Goal: Information Seeking & Learning: Learn about a topic

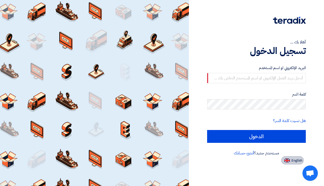
click at [294, 161] on span "English" at bounding box center [296, 160] width 11 height 4
type input "Sign in"
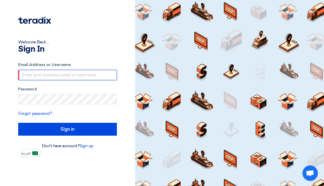
click at [78, 75] on input "text" at bounding box center [67, 75] width 99 height 10
type input "[PERSON_NAME][EMAIL_ADDRESS][DOMAIN_NAME]"
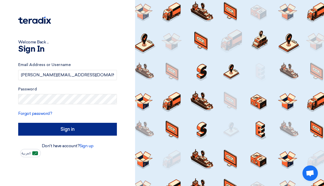
click at [66, 130] on input "Sign in" at bounding box center [67, 129] width 99 height 13
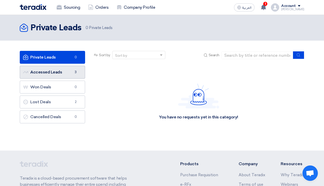
click at [56, 68] on link "Accessed Leads Accessed Leads 3" at bounding box center [52, 72] width 65 height 13
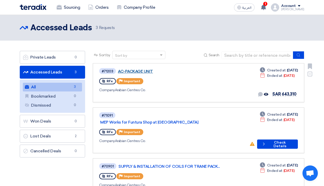
click at [141, 70] on link "AC-PACKAGE UNIT" at bounding box center [182, 71] width 128 height 5
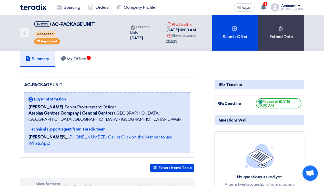
click at [77, 61] on link "My Offers 1" at bounding box center [73, 58] width 37 height 16
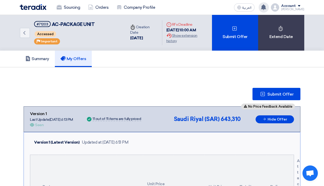
click at [266, 7] on use at bounding box center [263, 7] width 5 height 6
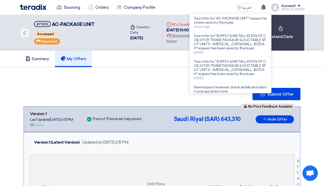
click at [161, 61] on div "Summary My Offers" at bounding box center [162, 58] width 285 height 16
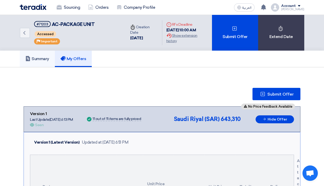
click at [47, 60] on h5 "Summary" at bounding box center [37, 58] width 24 height 5
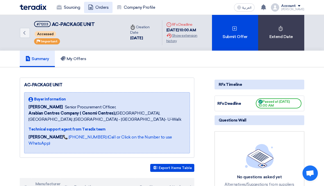
click at [100, 9] on link "Orders" at bounding box center [98, 7] width 28 height 11
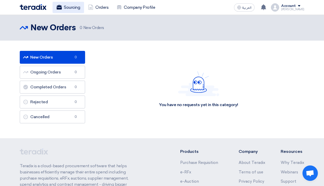
click at [68, 9] on link "Sourcing" at bounding box center [69, 7] width 32 height 11
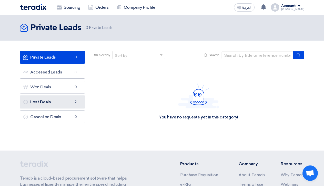
click at [36, 99] on link "Lost Deals Lost Deals 2" at bounding box center [52, 101] width 65 height 13
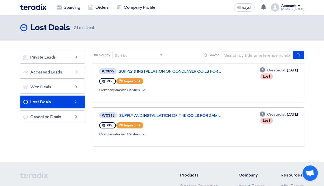
click at [177, 73] on link "SUPPLY & INSTALLATION OF CONDENSER COILS FOR ..." at bounding box center [183, 71] width 128 height 5
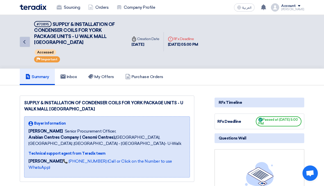
click at [27, 43] on icon "Back" at bounding box center [24, 42] width 6 height 6
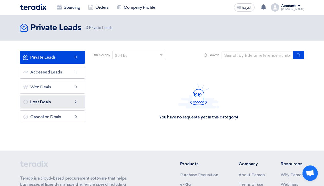
click at [42, 102] on link "Lost Deals Lost Deals 2" at bounding box center [52, 101] width 65 height 13
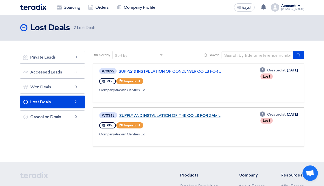
click at [165, 115] on link "SUPPLY AND INSTALLATION OF THE COILS FOR ZAMI..." at bounding box center [183, 115] width 128 height 5
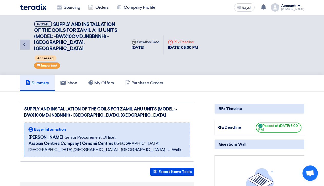
click at [25, 43] on icon "Back" at bounding box center [24, 45] width 6 height 6
